Goal: Transaction & Acquisition: Purchase product/service

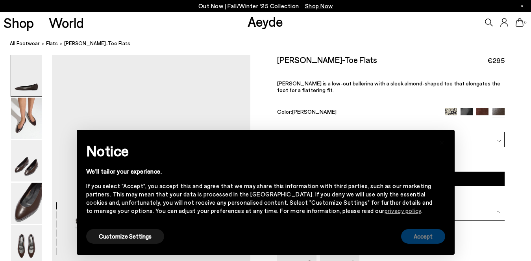
click at [418, 236] on button "Accept" at bounding box center [423, 236] width 44 height 15
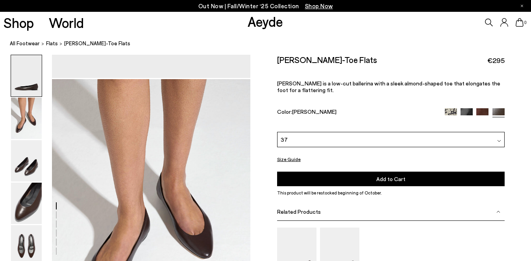
scroll to position [240, 0]
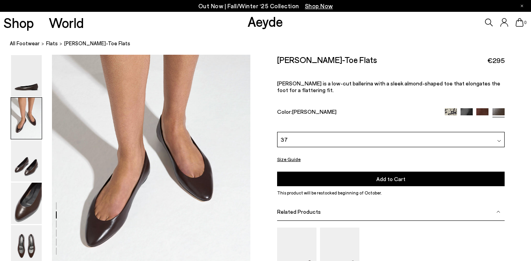
click at [466, 112] on img at bounding box center [466, 114] width 12 height 12
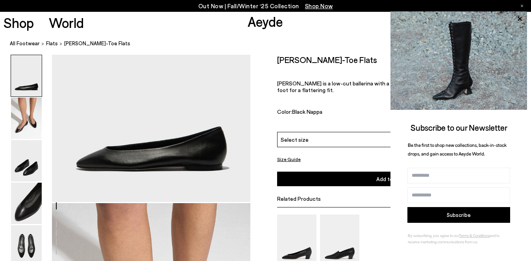
scroll to position [47, 0]
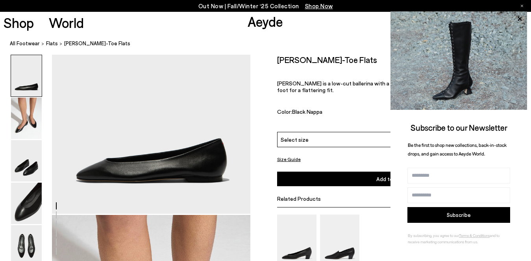
drag, startPoint x: 525, startPoint y: 24, endPoint x: 378, endPoint y: 36, distance: 148.0
click at [378, 36] on nav "All Footwear flats Ellie Almond-Toe Flats" at bounding box center [270, 44] width 521 height 22
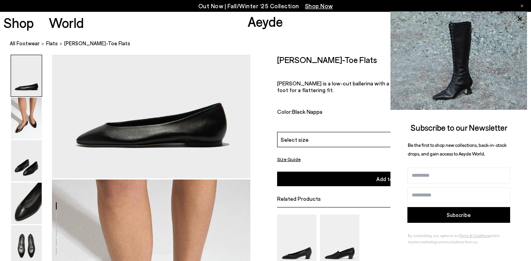
scroll to position [106, 0]
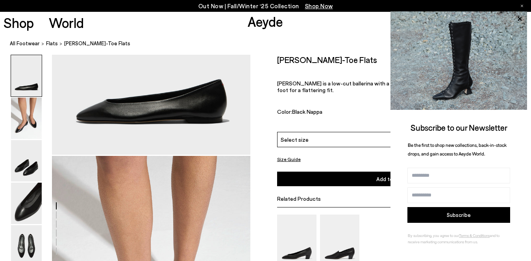
click at [304, 140] on span "Select size" at bounding box center [294, 139] width 28 height 8
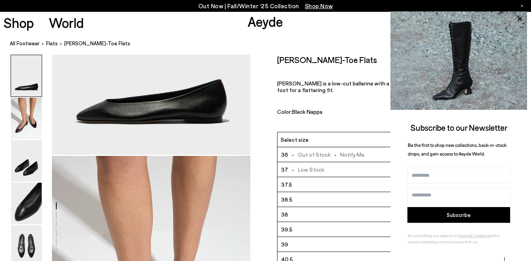
click at [303, 139] on span "Select size" at bounding box center [294, 139] width 28 height 8
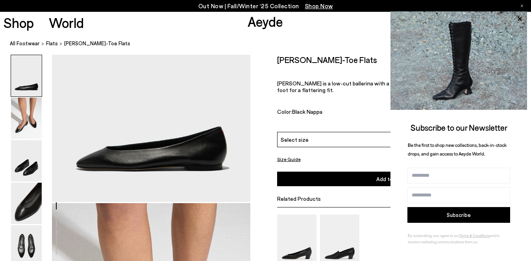
scroll to position [0, 0]
